Goal: Task Accomplishment & Management: Manage account settings

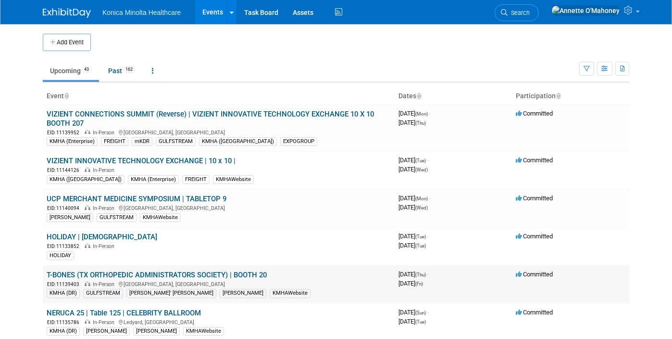
click at [209, 271] on link "T-BONES (TX ORTHOPEDIC ADMINISTRATORS SOCIETY) | BOOTH 20" at bounding box center [157, 274] width 220 height 9
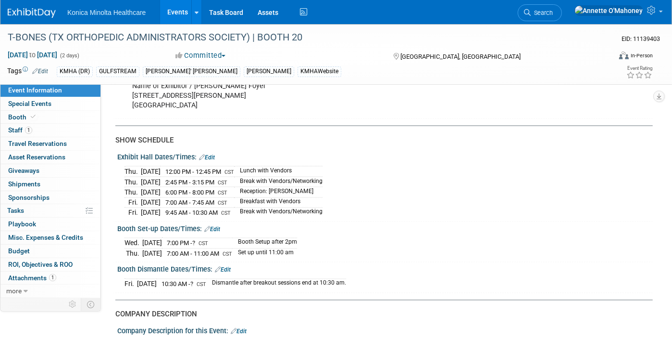
scroll to position [1202, 0]
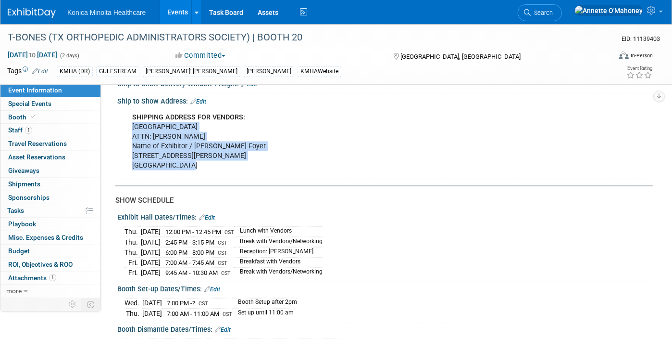
drag, startPoint x: 133, startPoint y: 139, endPoint x: 210, endPoint y: 178, distance: 85.8
click at [210, 175] on div "SHIPPING ADDRESS FOR VENDORS: [GEOGRAPHIC_DATA] ATTN: [PERSON_NAME] Name of Exh…" at bounding box center [338, 141] width 424 height 67
copy div "[GEOGRAPHIC_DATA] ATTN: [PERSON_NAME] Name of Exhibitor / [PERSON_NAME] Foyer […"
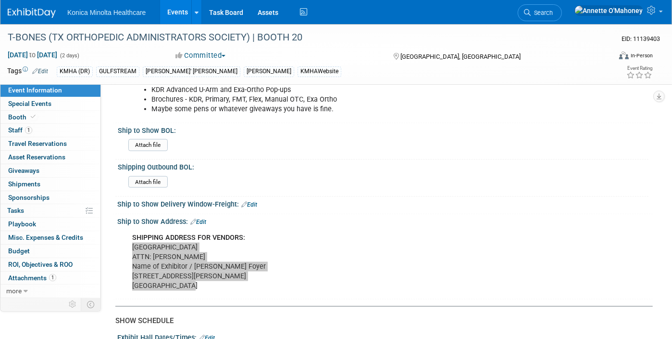
scroll to position [1022, 0]
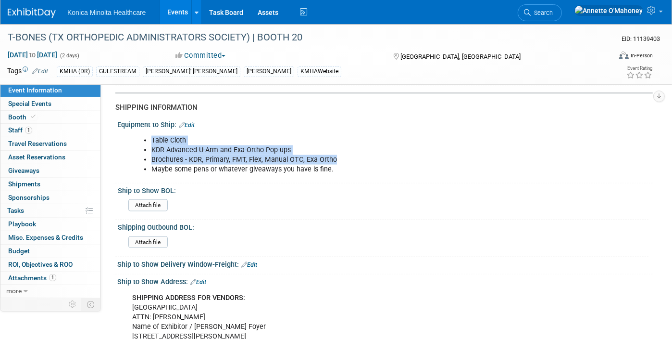
drag, startPoint x: 151, startPoint y: 155, endPoint x: 342, endPoint y: 177, distance: 192.6
click at [342, 174] on ul "Table Cloth KDR Advanced U-Arm and Exa-Ortho Pop-ups Brochures - KDR, Primary, …" at bounding box center [337, 155] width 411 height 38
copy ul "Table Cloth KDR Advanced U-Arm and Exa-Ortho Pop-ups Brochures - KDR, Primary, …"
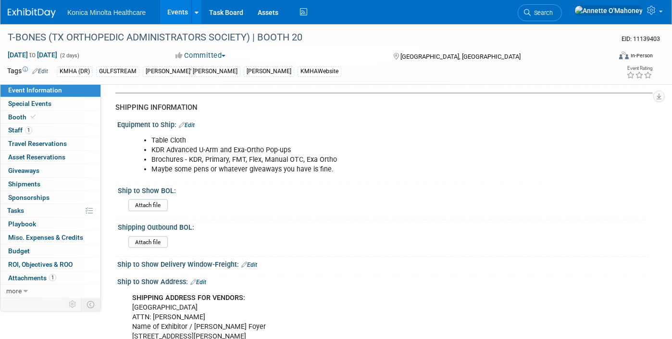
click at [412, 195] on div "Ship to Show BOL:" at bounding box center [383, 189] width 531 height 12
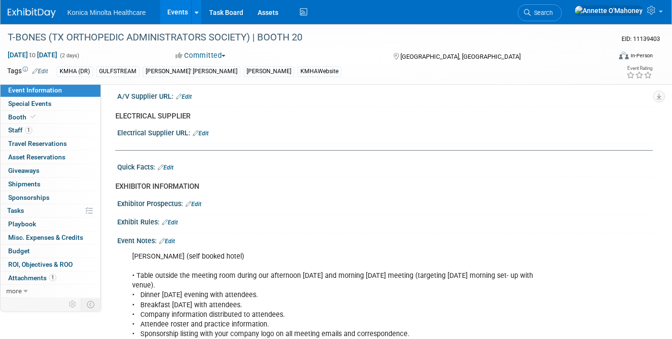
scroll to position [361, 0]
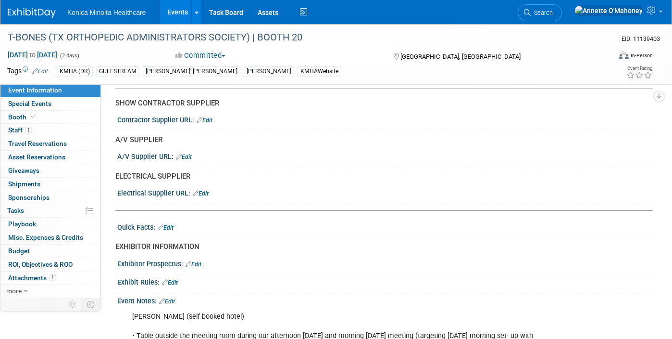
click at [177, 279] on link "Edit" at bounding box center [170, 282] width 16 height 7
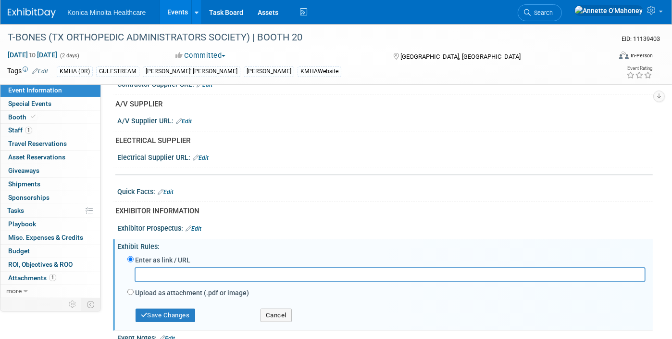
scroll to position [421, 0]
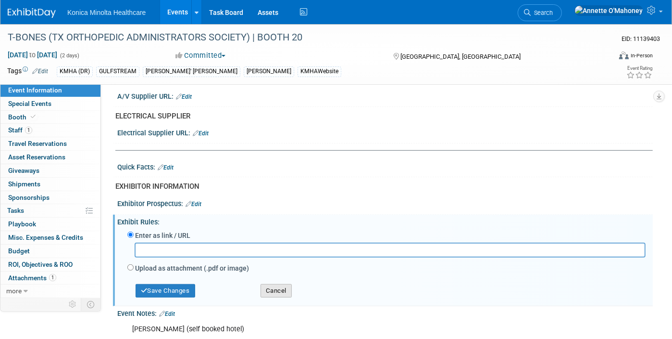
click at [277, 287] on button "Cancel" at bounding box center [276, 290] width 31 height 13
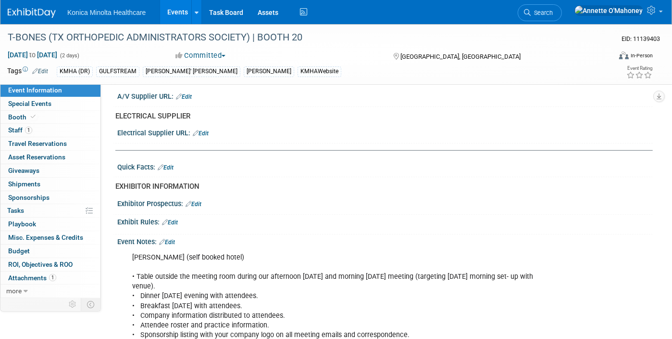
click at [171, 234] on div "Event Notes: Edit" at bounding box center [385, 240] width 536 height 13
click at [172, 239] on link "Edit" at bounding box center [167, 242] width 16 height 7
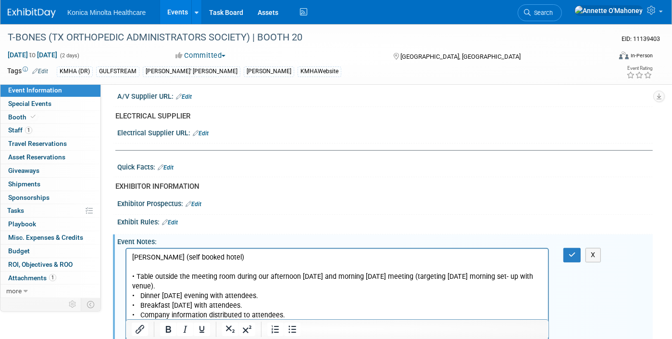
scroll to position [0, 0]
click at [141, 267] on p "[PERSON_NAME] (self booked hotel) • Table outside the meeting room during our a…" at bounding box center [337, 319] width 411 height 135
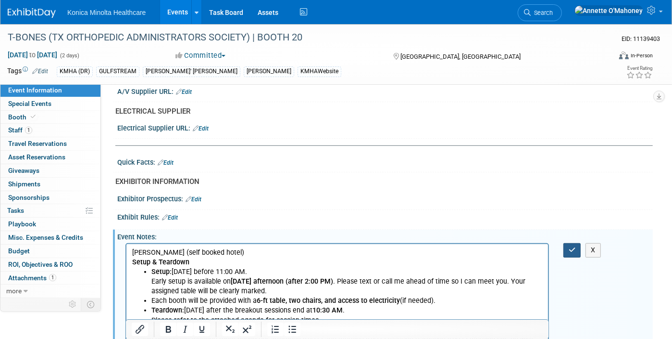
click at [571, 246] on icon "button" at bounding box center [572, 249] width 7 height 7
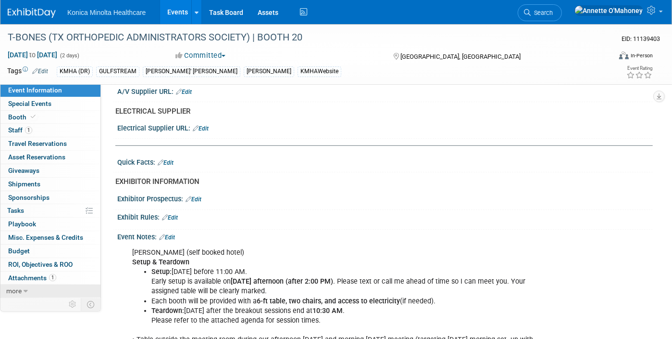
click at [23, 292] on link "more" at bounding box center [50, 290] width 100 height 13
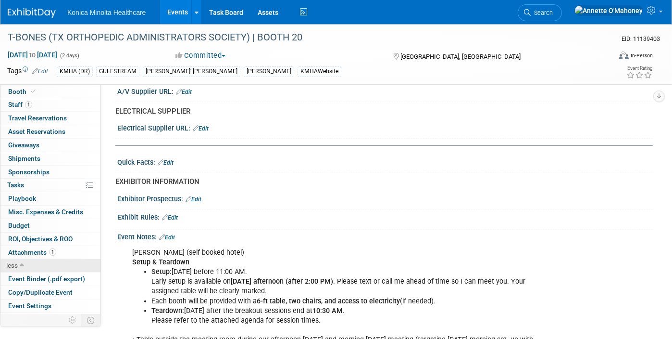
scroll to position [49, 0]
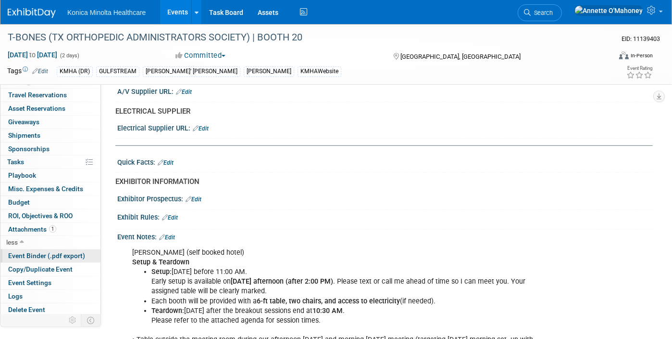
click at [39, 253] on span "Event Binder (.pdf export)" at bounding box center [46, 256] width 77 height 8
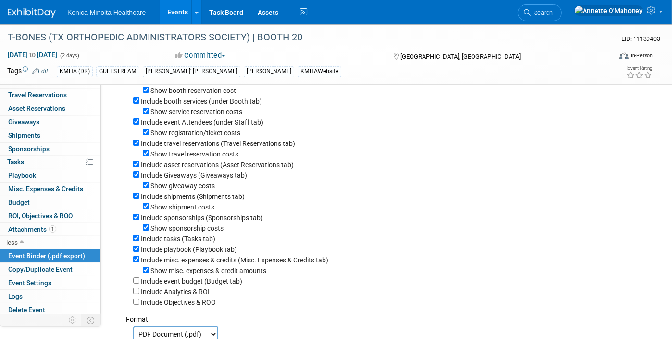
scroll to position [232, 0]
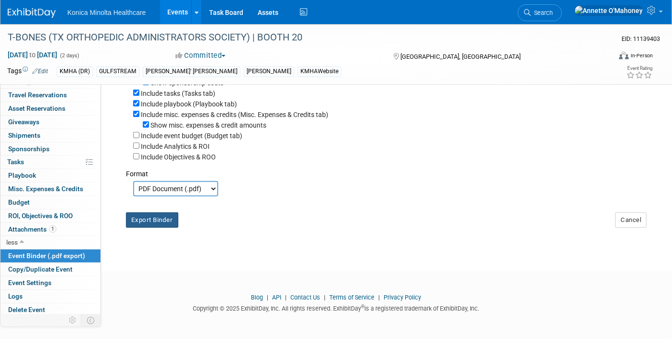
click at [167, 214] on button "Export Binder" at bounding box center [152, 219] width 52 height 15
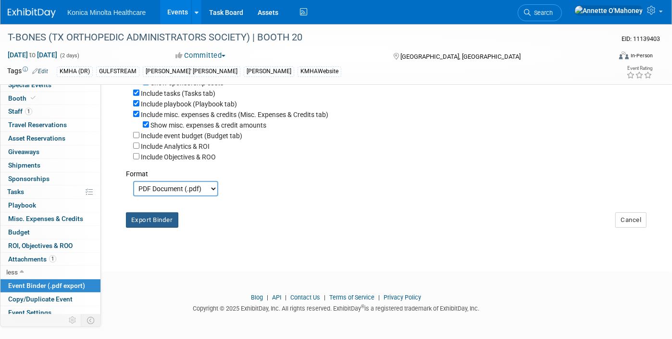
scroll to position [0, 0]
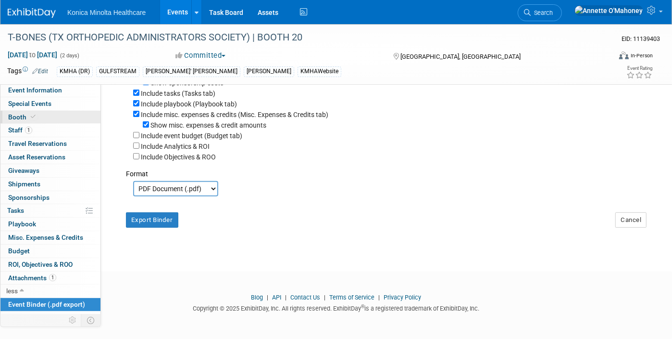
click at [32, 111] on link "Booth" at bounding box center [50, 117] width 100 height 13
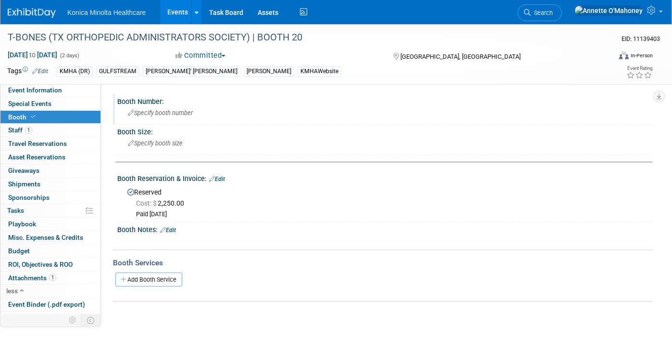
click at [140, 113] on span "Specify booth number" at bounding box center [160, 112] width 65 height 7
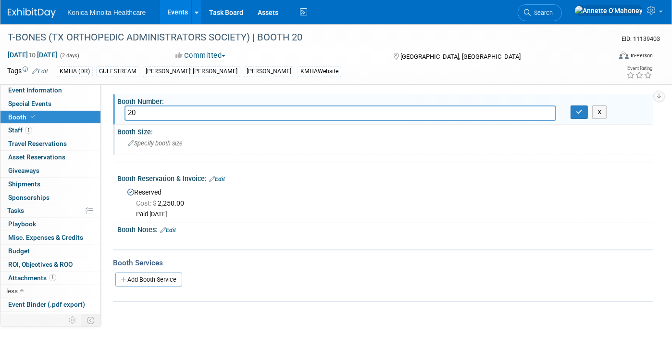
type input "20"
click at [144, 143] on span "Specify booth size" at bounding box center [155, 142] width 55 height 7
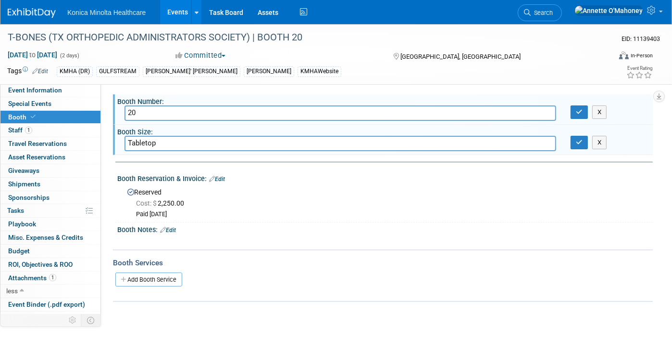
type input "Tabletop"
click at [173, 229] on link "Edit" at bounding box center [168, 230] width 16 height 7
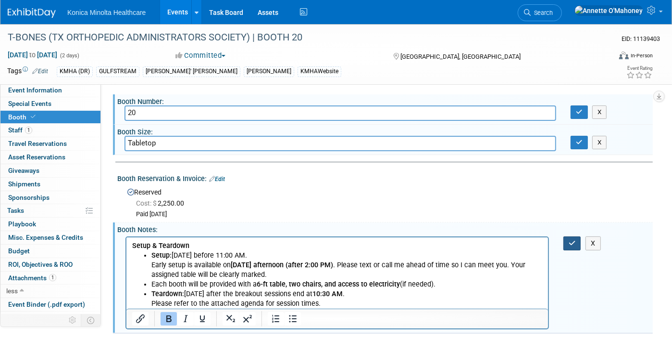
click at [573, 243] on icon "button" at bounding box center [572, 243] width 7 height 7
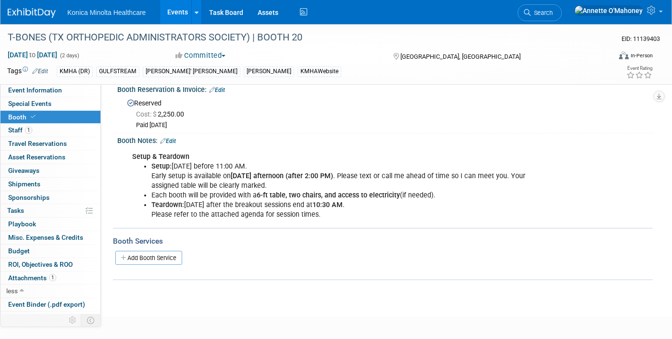
scroll to position [120, 0]
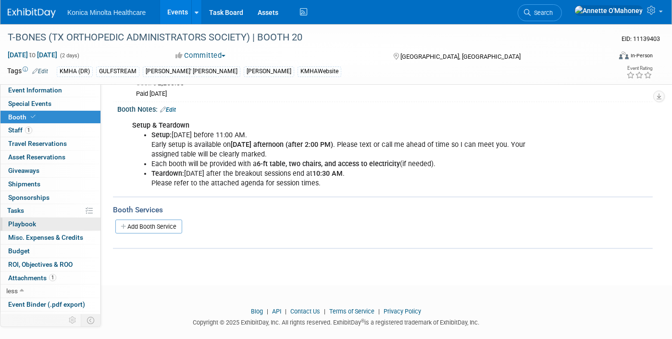
click at [48, 225] on link "0 Playbook 0" at bounding box center [50, 223] width 100 height 13
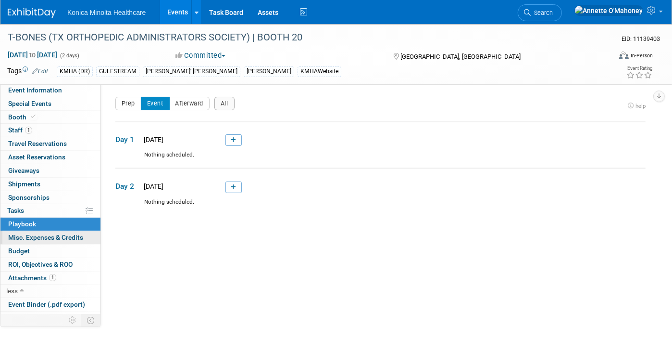
click at [43, 231] on link "0 Misc. Expenses & Credits 0" at bounding box center [50, 237] width 100 height 13
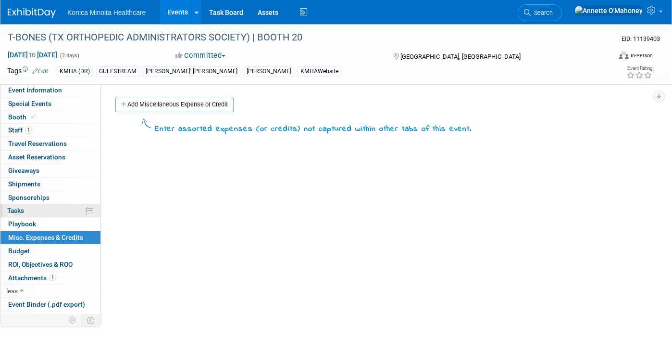
click at [31, 209] on link "0% Tasks 0%" at bounding box center [50, 210] width 100 height 13
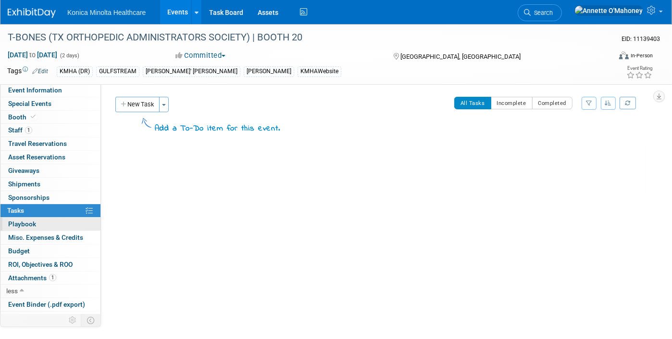
click at [32, 222] on span "Playbook 0" at bounding box center [22, 224] width 28 height 8
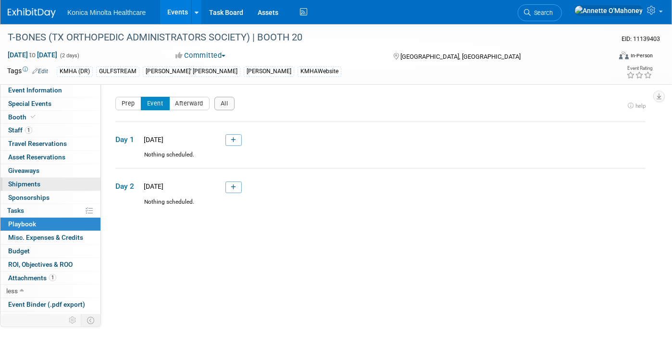
click at [35, 180] on span "Shipments 0" at bounding box center [24, 184] width 32 height 8
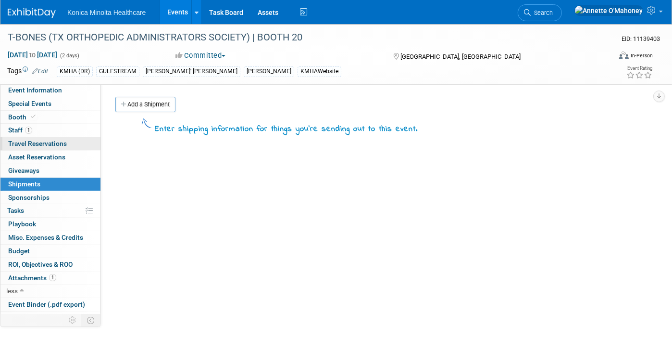
click at [38, 145] on span "Travel Reservations 0" at bounding box center [37, 143] width 59 height 8
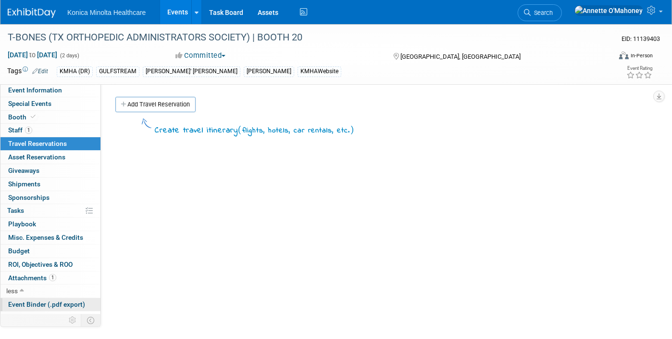
click at [62, 303] on span "Event Binder (.pdf export)" at bounding box center [46, 304] width 77 height 8
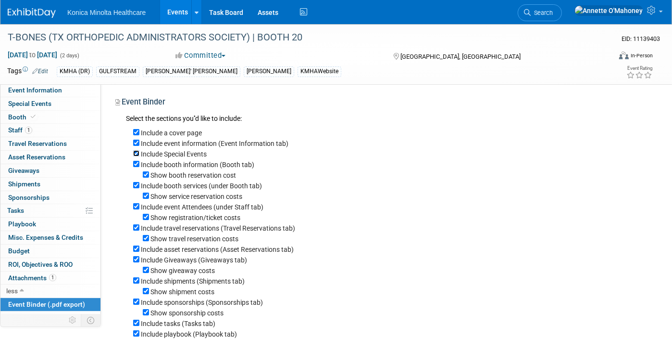
click at [136, 153] on input "Include Special Events" at bounding box center [136, 153] width 6 height 6
checkbox input "false"
click at [134, 227] on input "Include travel reservations (Travel Reservations tab)" at bounding box center [136, 227] width 6 height 6
checkbox input "false"
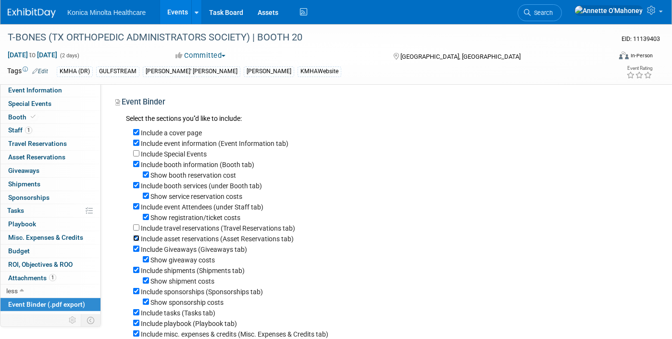
click at [138, 240] on input "Include asset reservations (Asset Reservations tab)" at bounding box center [136, 238] width 6 height 6
checkbox input "false"
click at [136, 248] on input "Include Giveaways (Giveaways tab)" at bounding box center [136, 248] width 6 height 6
checkbox input "false"
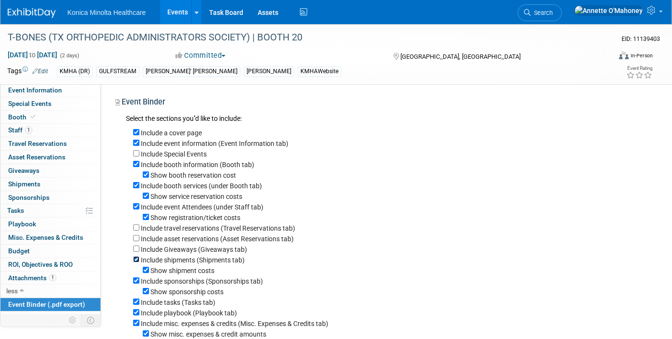
click at [135, 259] on input "Include shipments (Shipments tab)" at bounding box center [136, 259] width 6 height 6
checkbox input "false"
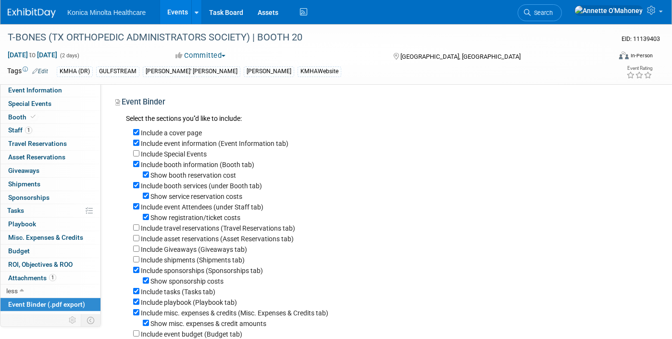
click at [136, 267] on div "Include sponsorships (Sponsorships tab)" at bounding box center [389, 270] width 513 height 11
drag, startPoint x: 135, startPoint y: 272, endPoint x: 135, endPoint y: 278, distance: 6.8
click at [135, 277] on div "Include a cover page Include event information (Event Information tab) Include …" at bounding box center [386, 242] width 520 height 235
click at [135, 272] on input "Include sponsorships (Sponsorships tab)" at bounding box center [136, 269] width 6 height 6
checkbox input "false"
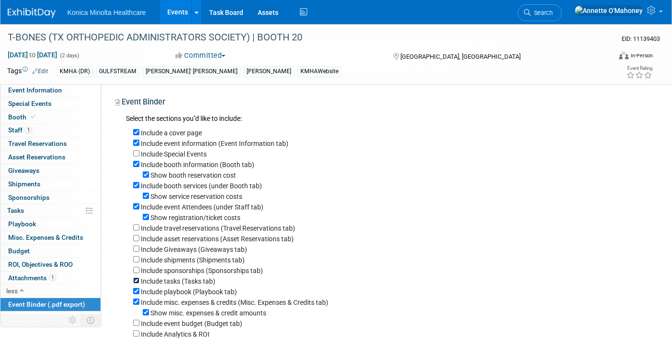
click at [136, 282] on input "Include tasks (Tasks tab)" at bounding box center [136, 280] width 6 height 6
checkbox input "false"
click at [134, 293] on input "Include playbook (Playbook tab)" at bounding box center [136, 291] width 6 height 6
checkbox input "false"
click at [138, 301] on input "Include misc. expenses & credits (Misc. Expenses & Credits tab)" at bounding box center [136, 301] width 6 height 6
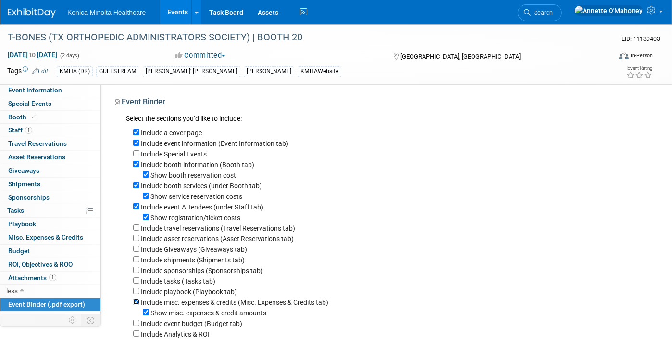
checkbox input "false"
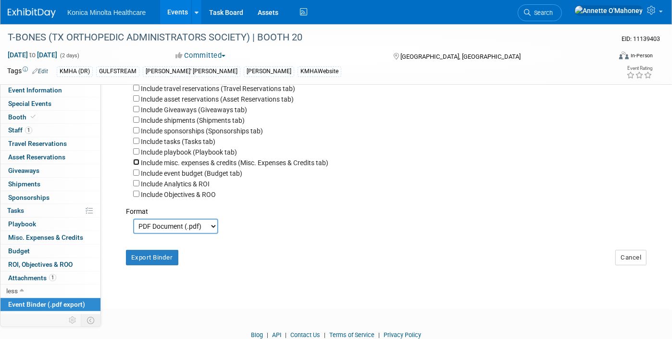
scroll to position [178, 0]
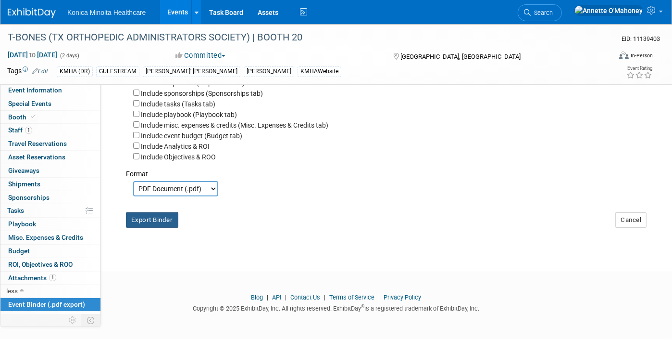
click at [142, 213] on button "Export Binder" at bounding box center [152, 219] width 52 height 15
click at [52, 90] on span "Event Information" at bounding box center [35, 90] width 54 height 8
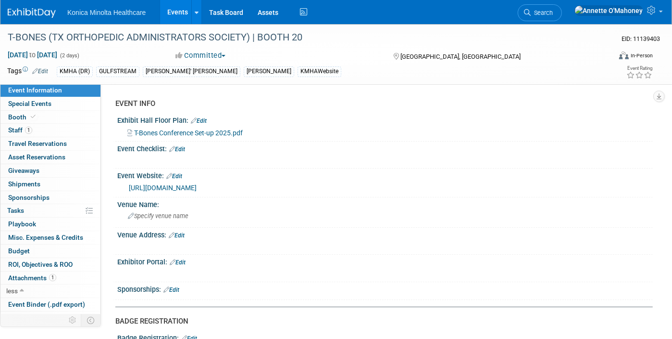
click at [185, 146] on link "Edit" at bounding box center [177, 149] width 16 height 7
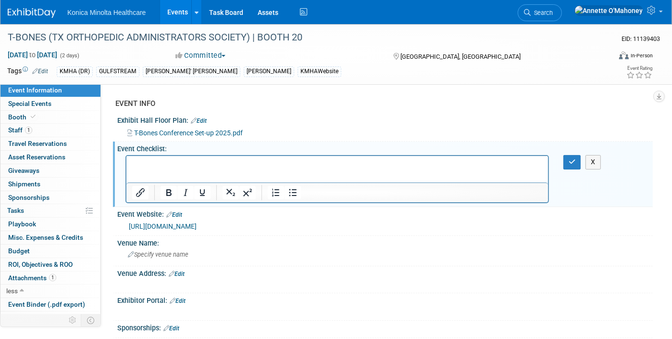
click at [186, 145] on div "Event Checklist: Edit" at bounding box center [385, 147] width 536 height 12
click at [590, 164] on button "X" at bounding box center [593, 162] width 15 height 14
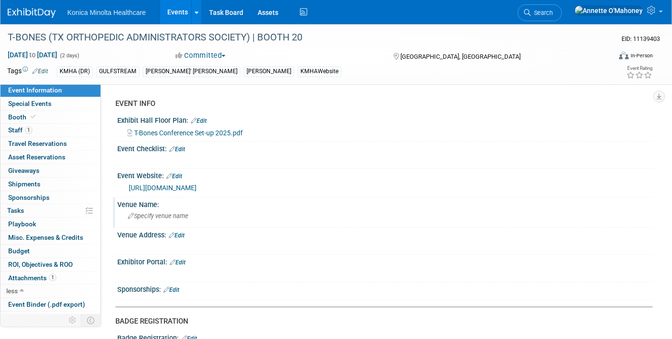
click at [177, 213] on span "Specify venue name" at bounding box center [158, 215] width 61 height 7
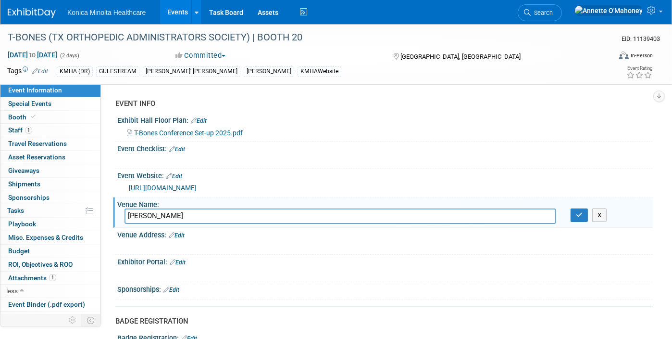
type input "[PERSON_NAME]"
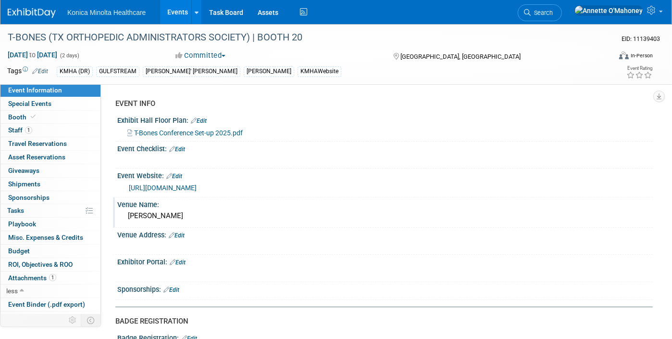
click at [183, 233] on link "Edit" at bounding box center [177, 235] width 16 height 7
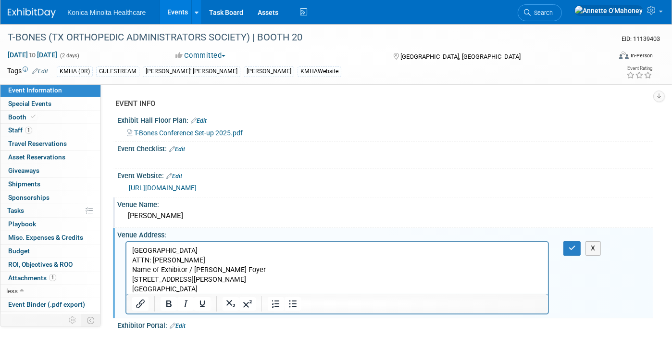
drag, startPoint x: 232, startPoint y: 248, endPoint x: 111, endPoint y: 249, distance: 121.2
click at [126, 249] on html "[GEOGRAPHIC_DATA] ATTN: [PERSON_NAME] Name of Exhibitor / [PERSON_NAME] Foyer […" at bounding box center [337, 268] width 422 height 52
click at [134, 211] on div "[PERSON_NAME]" at bounding box center [385, 215] width 521 height 15
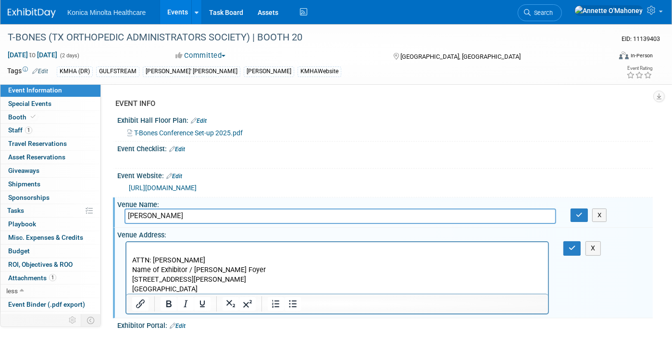
drag, startPoint x: 148, startPoint y: 211, endPoint x: 109, endPoint y: 217, distance: 39.9
click at [109, 217] on div "EVENT INFO Exhibit Hall Floor Plan: Edit T-Bones Conference Set-up 2025.pdf Eve…" at bounding box center [377, 223] width 552 height 278
type input "t"
type input "[GEOGRAPHIC_DATA]"
click at [580, 217] on button "button" at bounding box center [579, 214] width 17 height 13
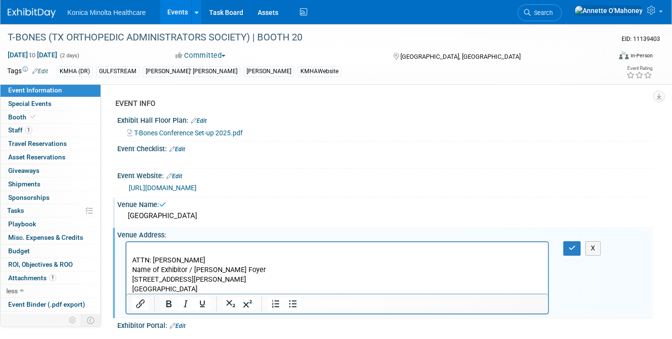
click at [146, 247] on p "Rich Text Area. Press ALT-0 for help." at bounding box center [337, 251] width 411 height 10
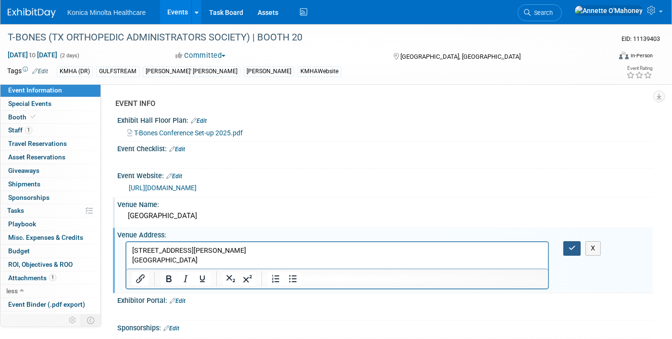
click at [576, 252] on button "button" at bounding box center [573, 248] width 18 height 14
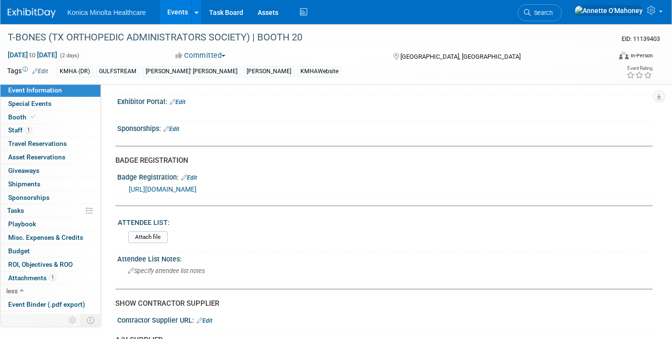
scroll to position [180, 0]
click at [152, 236] on input "file" at bounding box center [102, 236] width 131 height 11
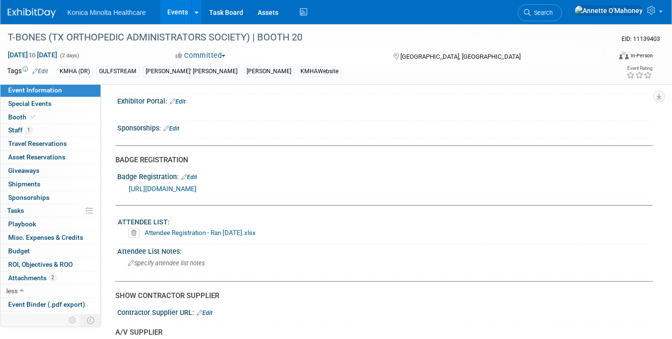
scroll to position [0, 0]
